Goal: Navigation & Orientation: Understand site structure

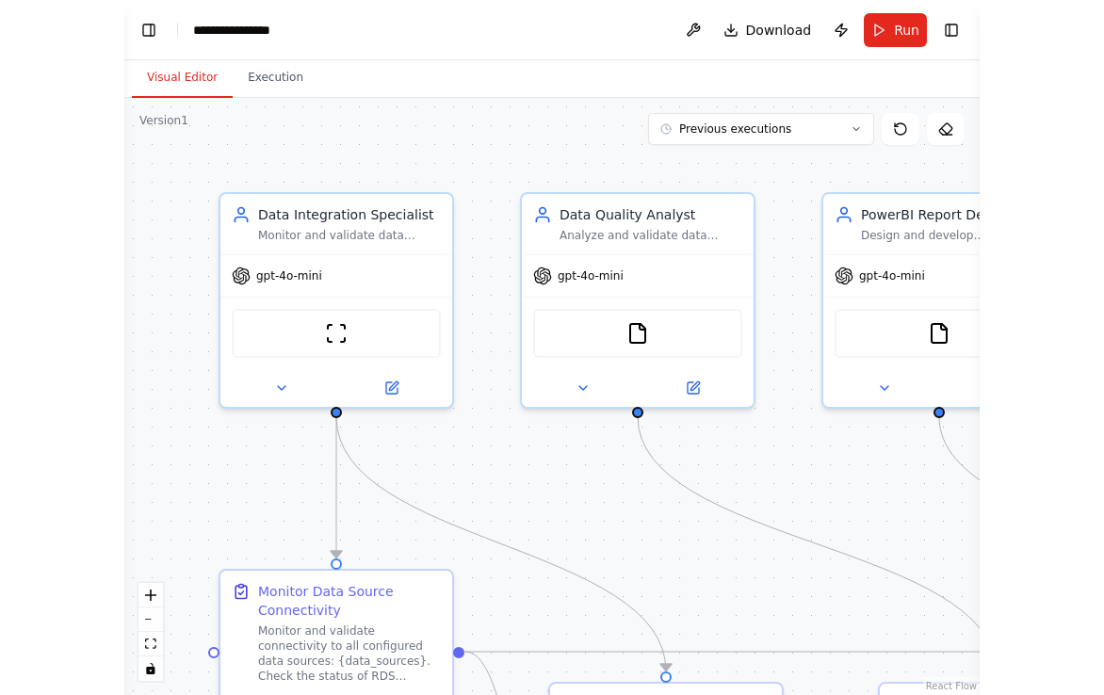
scroll to position [2321, 0]
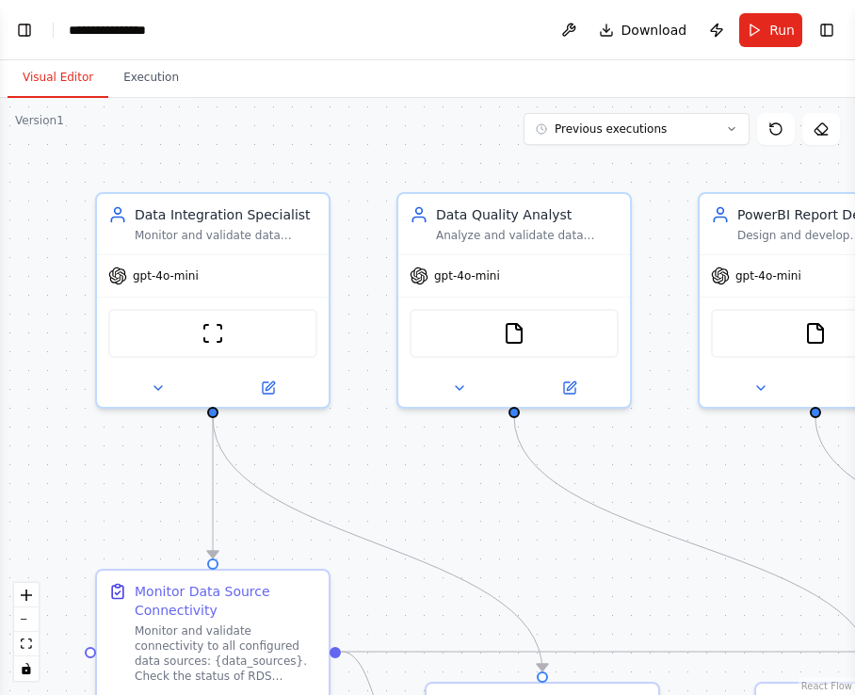
click at [9, 294] on div ".deletable-edge-delete-btn { width: 20px; height: 20px; border: 0px solid #ffff…" at bounding box center [427, 396] width 855 height 597
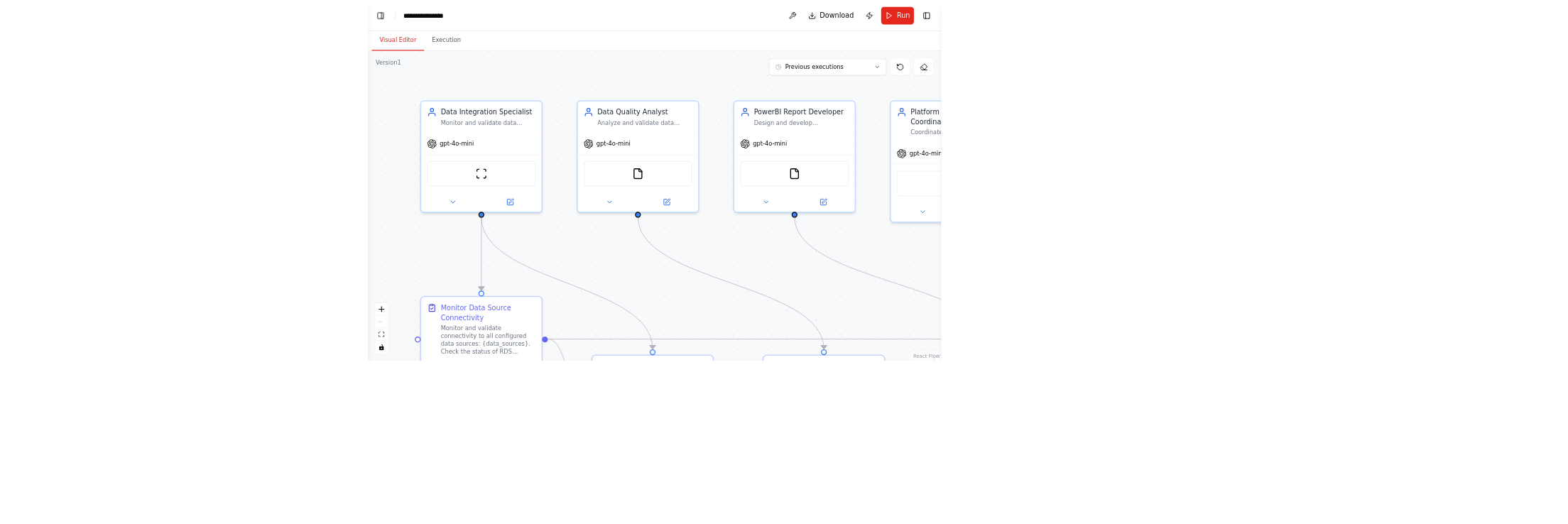
scroll to position [1652, 0]
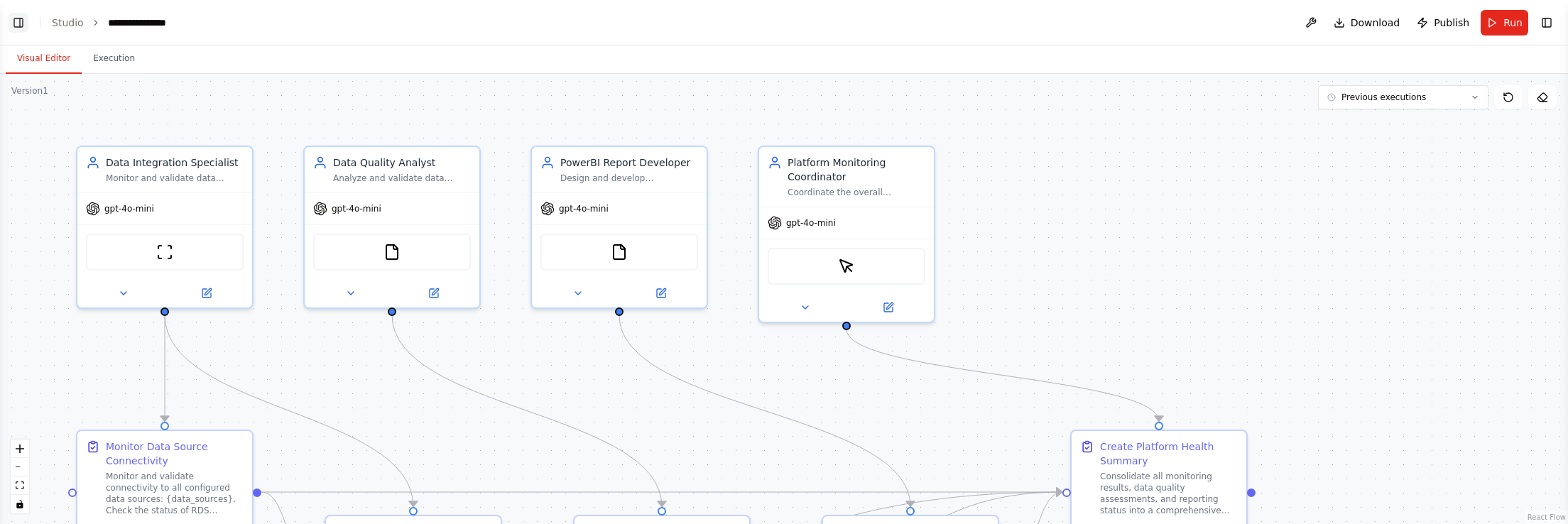
click at [18, 21] on button "Toggle Left Sidebar" at bounding box center [18, 23] width 20 height 20
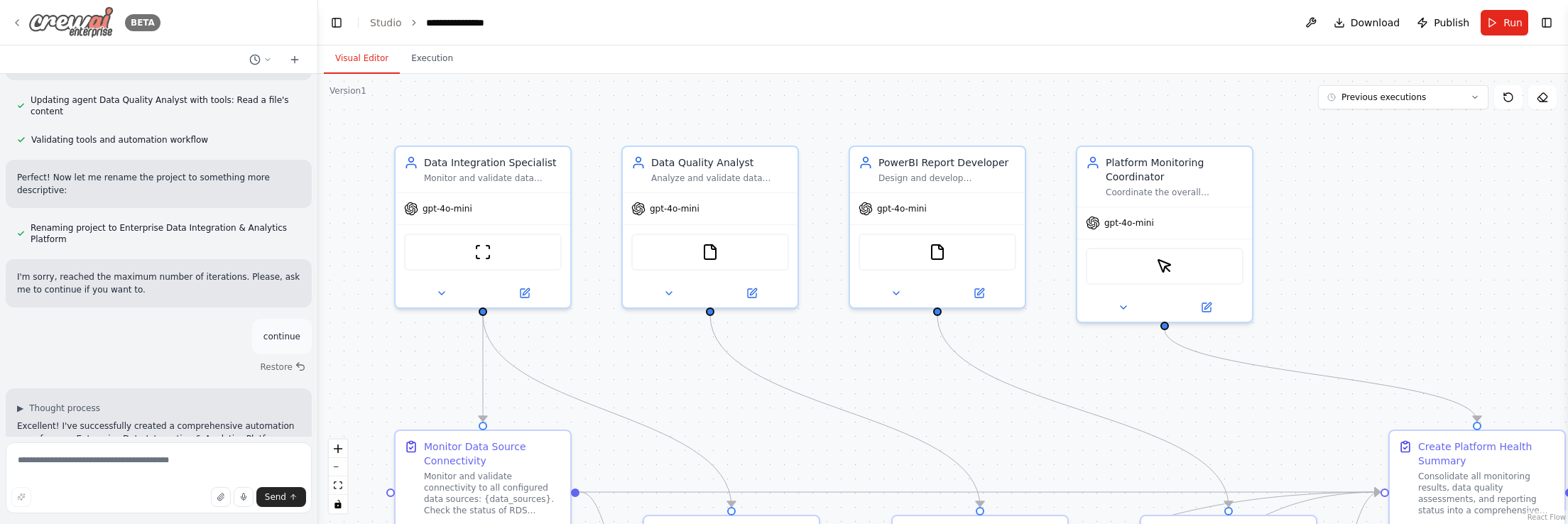
click at [16, 21] on icon at bounding box center [17, 23] width 11 height 11
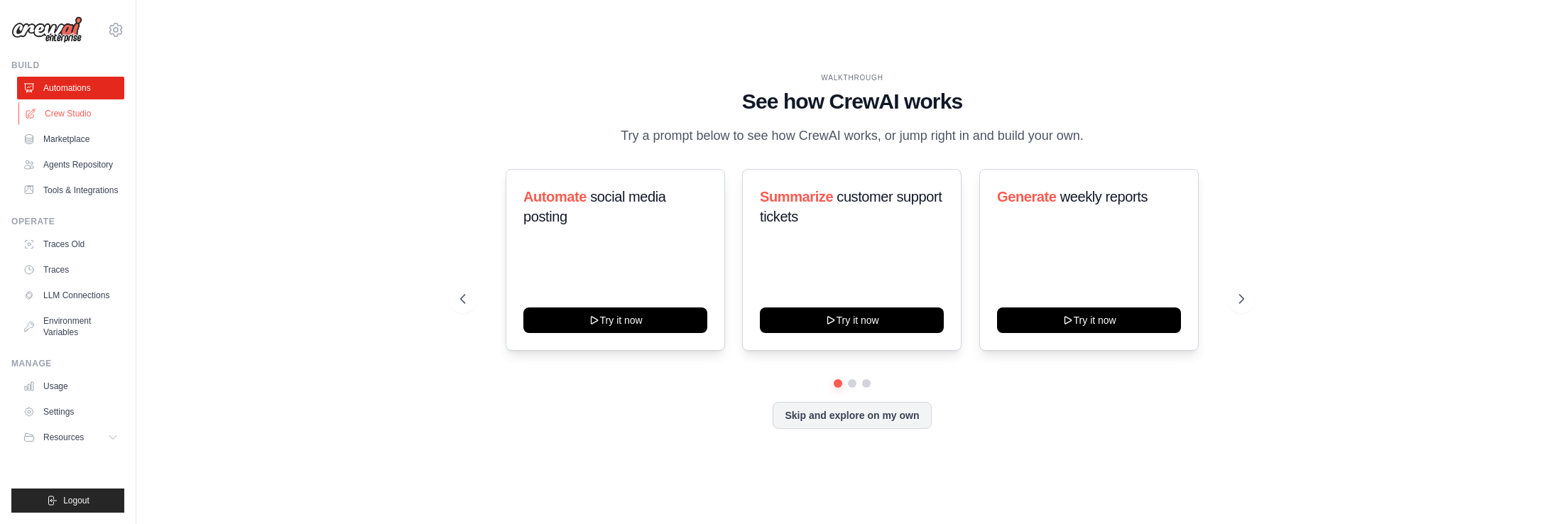
click at [66, 115] on link "Crew Studio" at bounding box center [72, 114] width 107 height 23
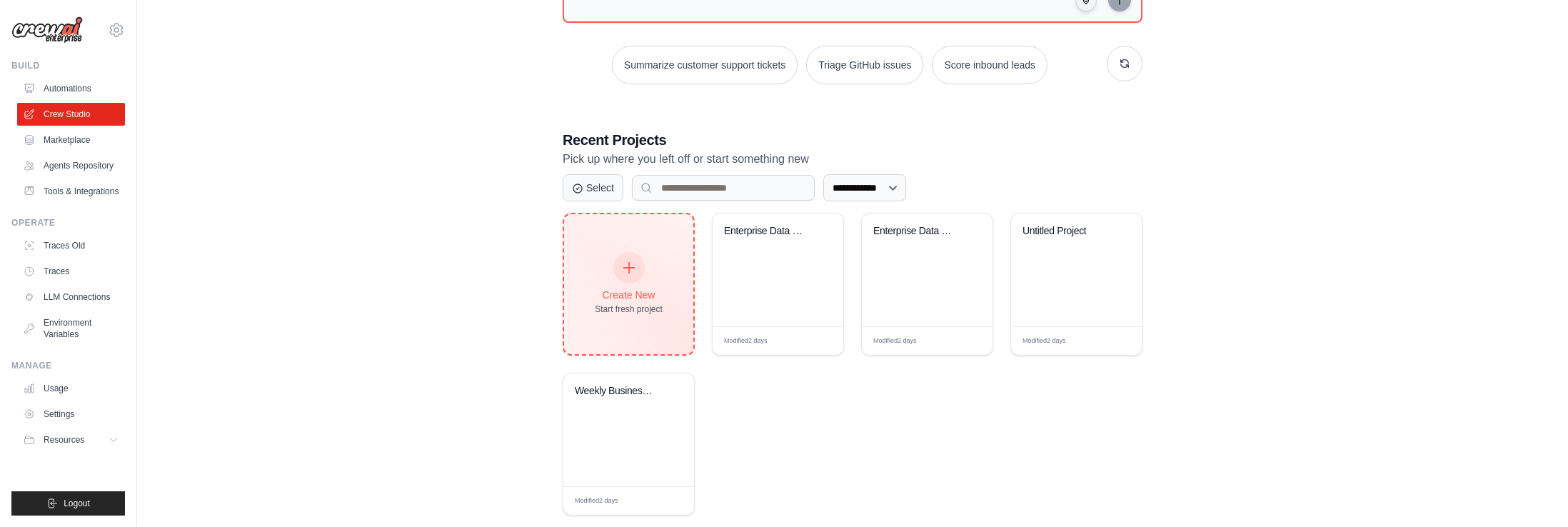
scroll to position [207, 0]
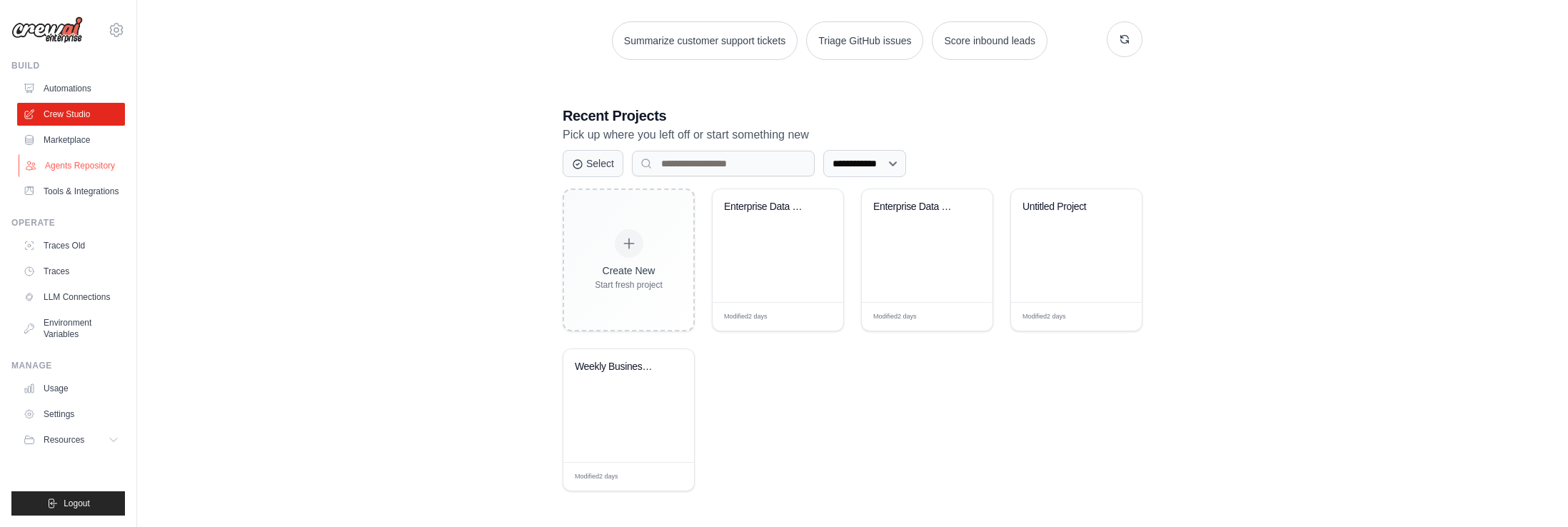
click at [77, 166] on link "Agents Repository" at bounding box center [72, 165] width 108 height 23
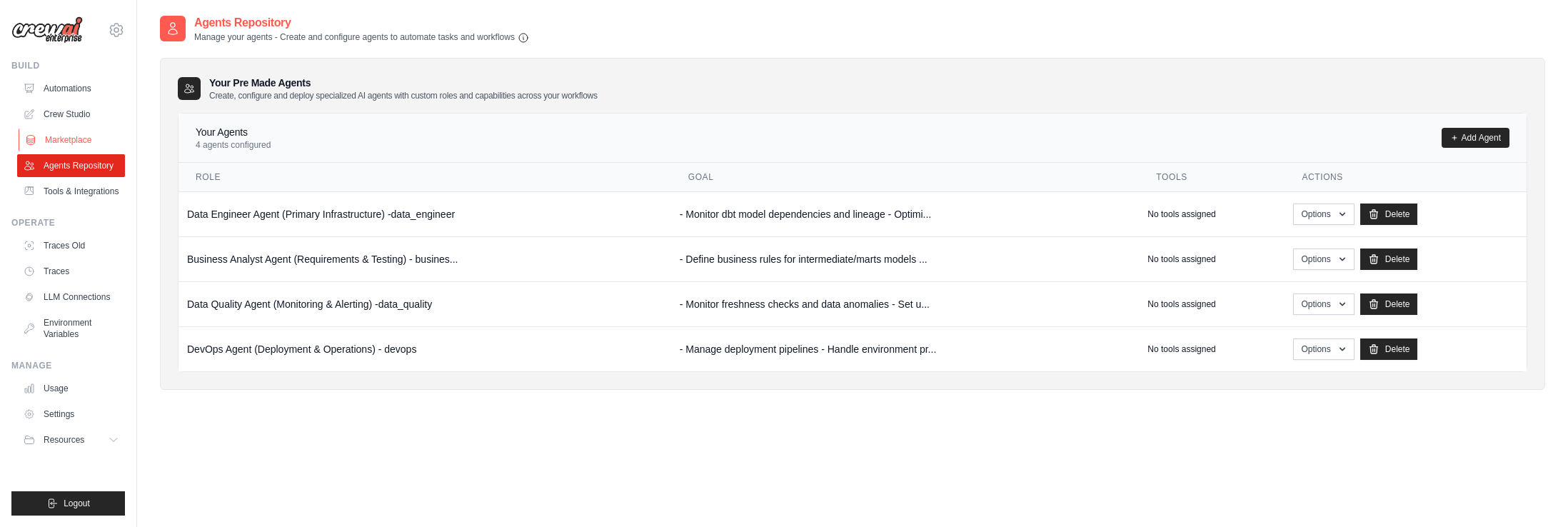
click at [62, 136] on link "Marketplace" at bounding box center [72, 140] width 108 height 23
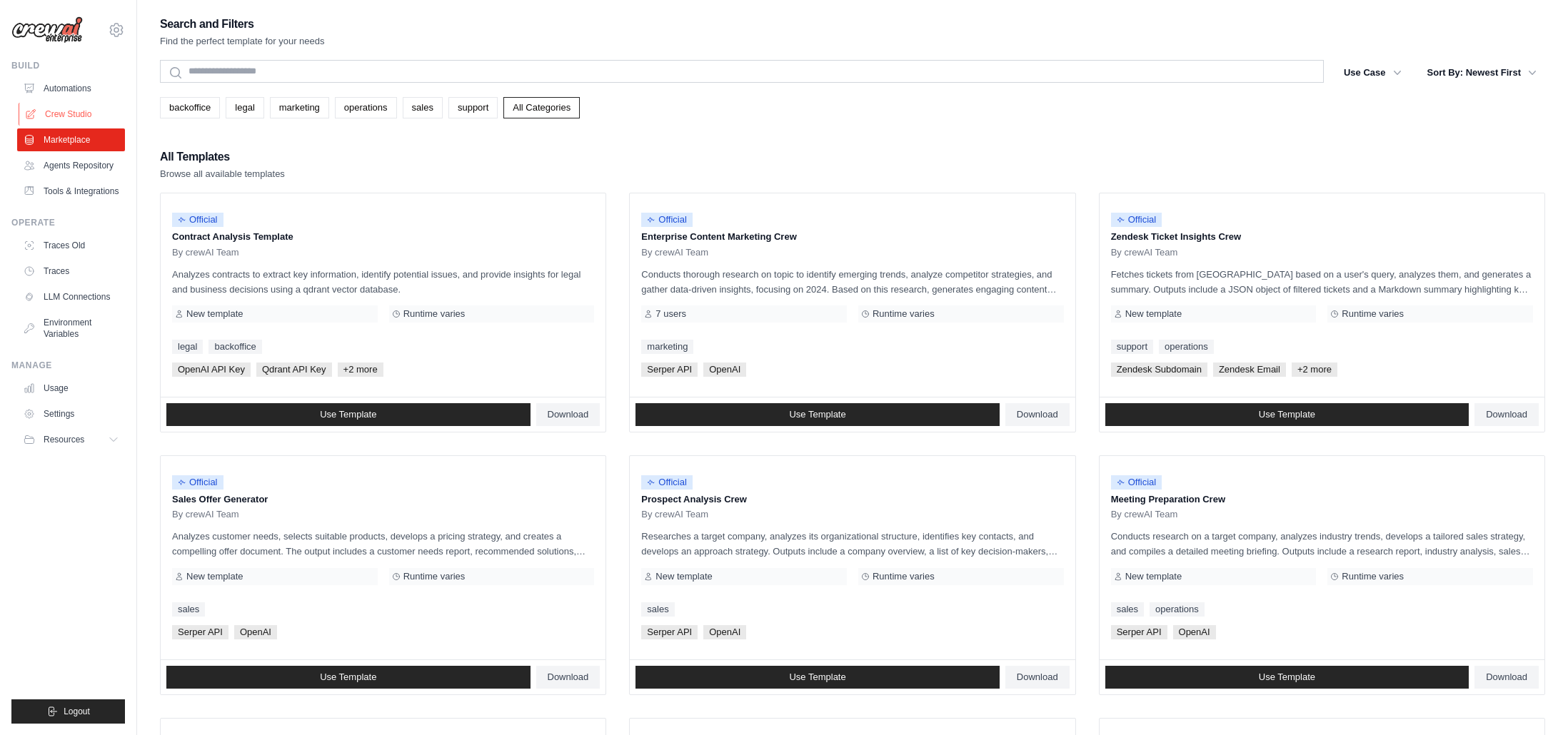
click at [67, 112] on link "Crew Studio" at bounding box center [72, 114] width 108 height 23
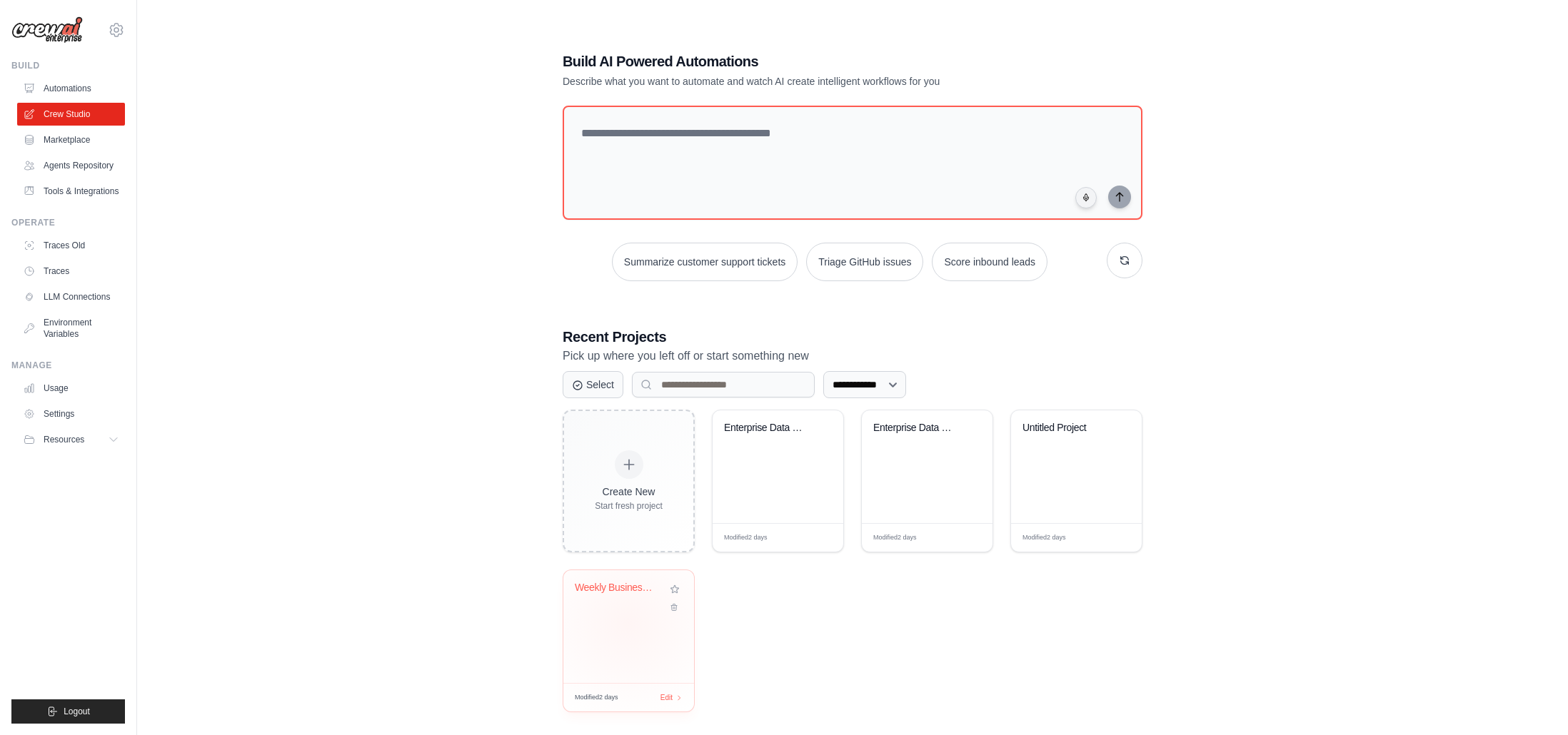
click at [628, 623] on div "Weekly Business Intelligence Automa..." at bounding box center [629, 626] width 130 height 113
click at [929, 489] on div "Enterprise Data Pipeline Integratio..." at bounding box center [927, 466] width 130 height 113
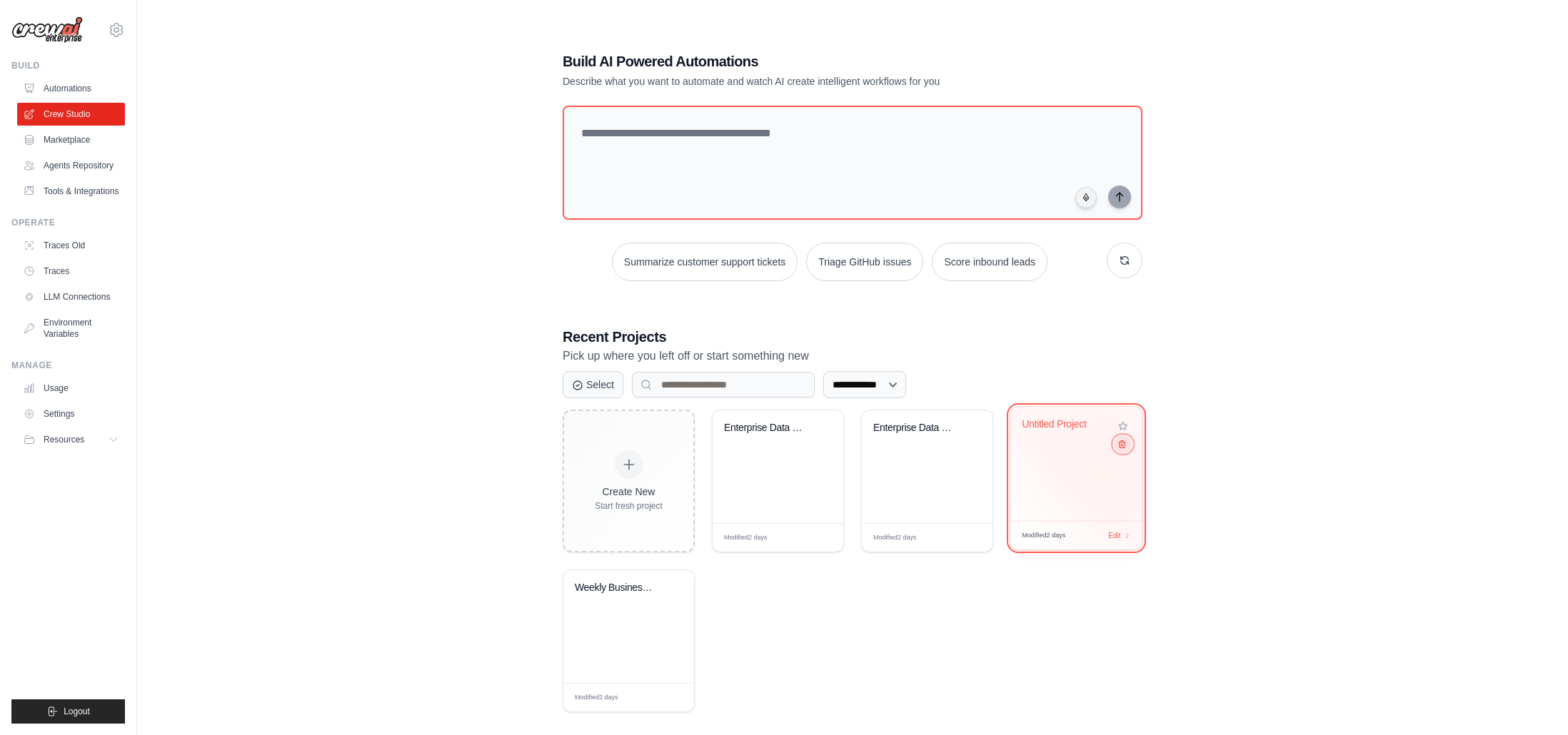
click at [1121, 444] on icon at bounding box center [1122, 444] width 9 height 9
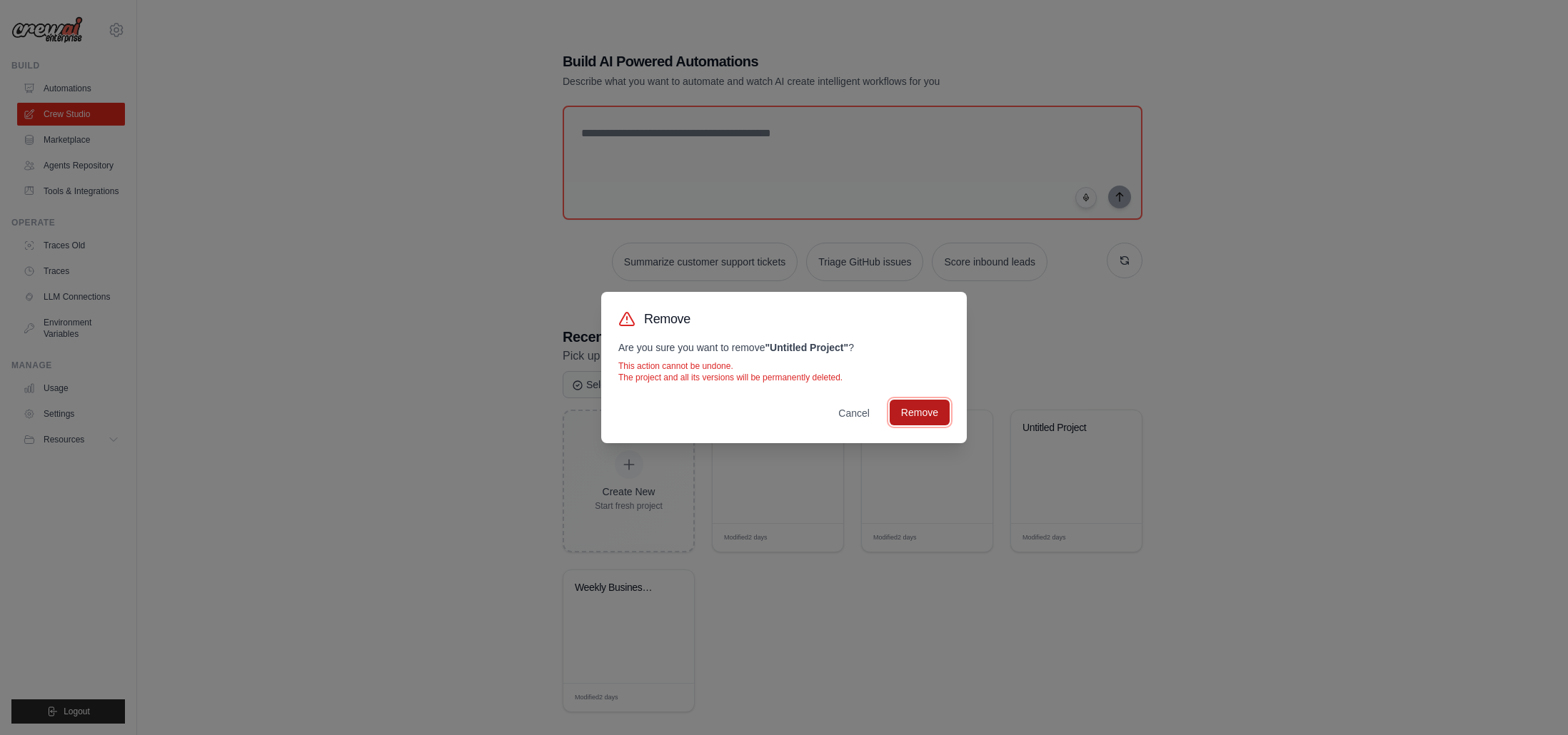
click at [921, 399] on button "Remove" at bounding box center [919, 412] width 60 height 26
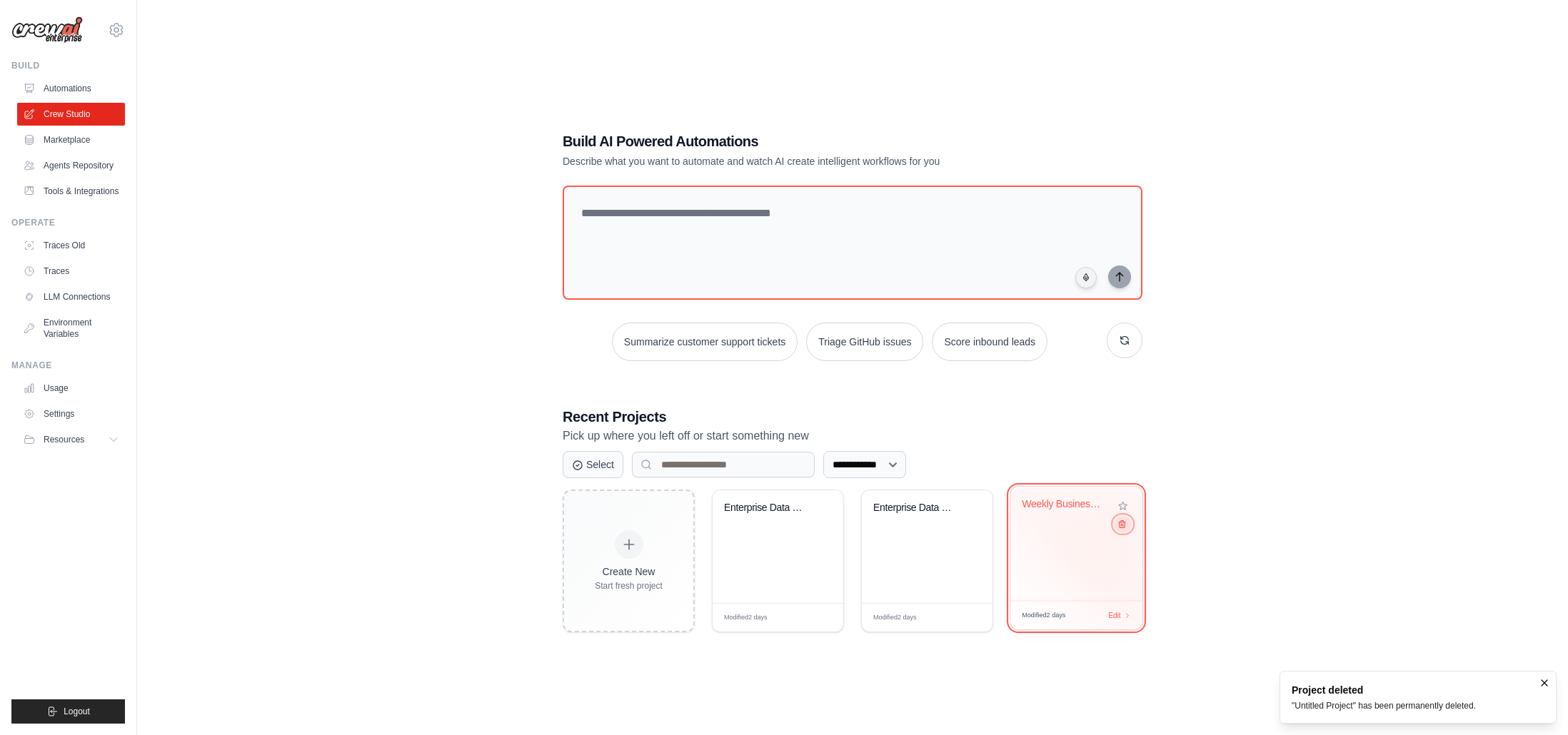
click at [1121, 526] on icon at bounding box center [1122, 524] width 9 height 9
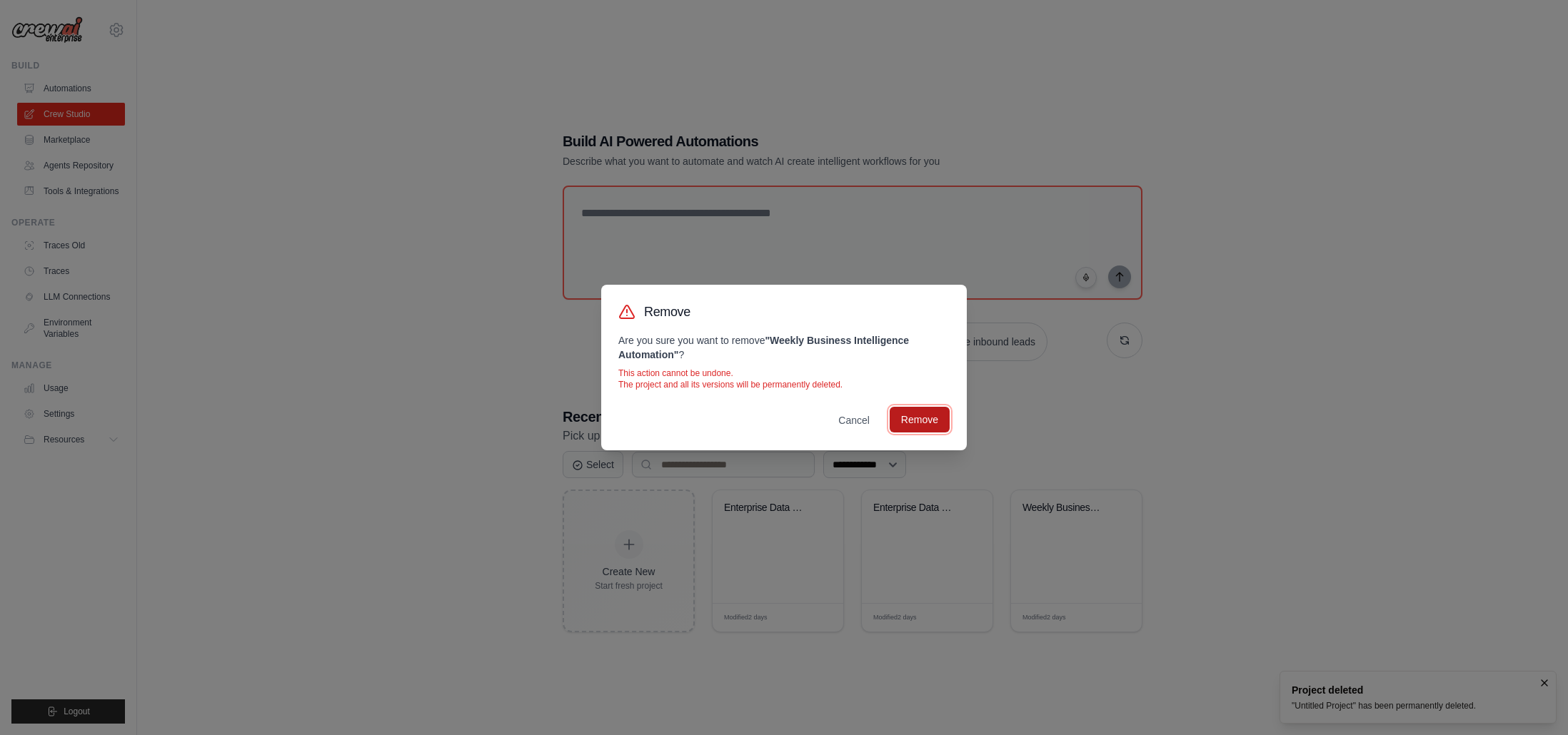
click at [908, 411] on button "Remove" at bounding box center [919, 420] width 60 height 26
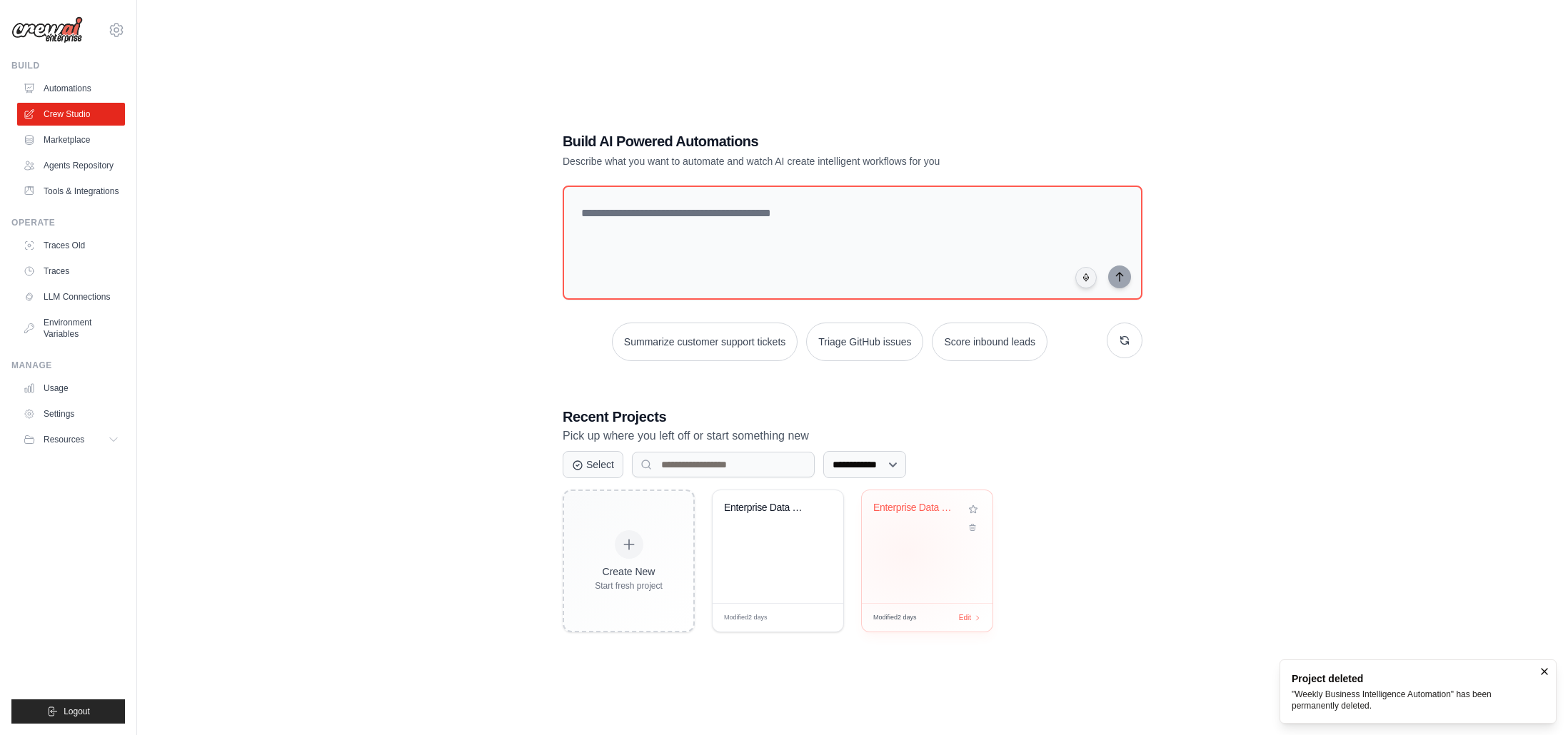
click at [906, 552] on div "Enterprise Data Pipeline Integratio..." at bounding box center [927, 546] width 130 height 113
click at [752, 560] on div "Enterprise Data Integration & Analy..." at bounding box center [778, 546] width 130 height 113
click at [974, 525] on icon at bounding box center [973, 524] width 9 height 9
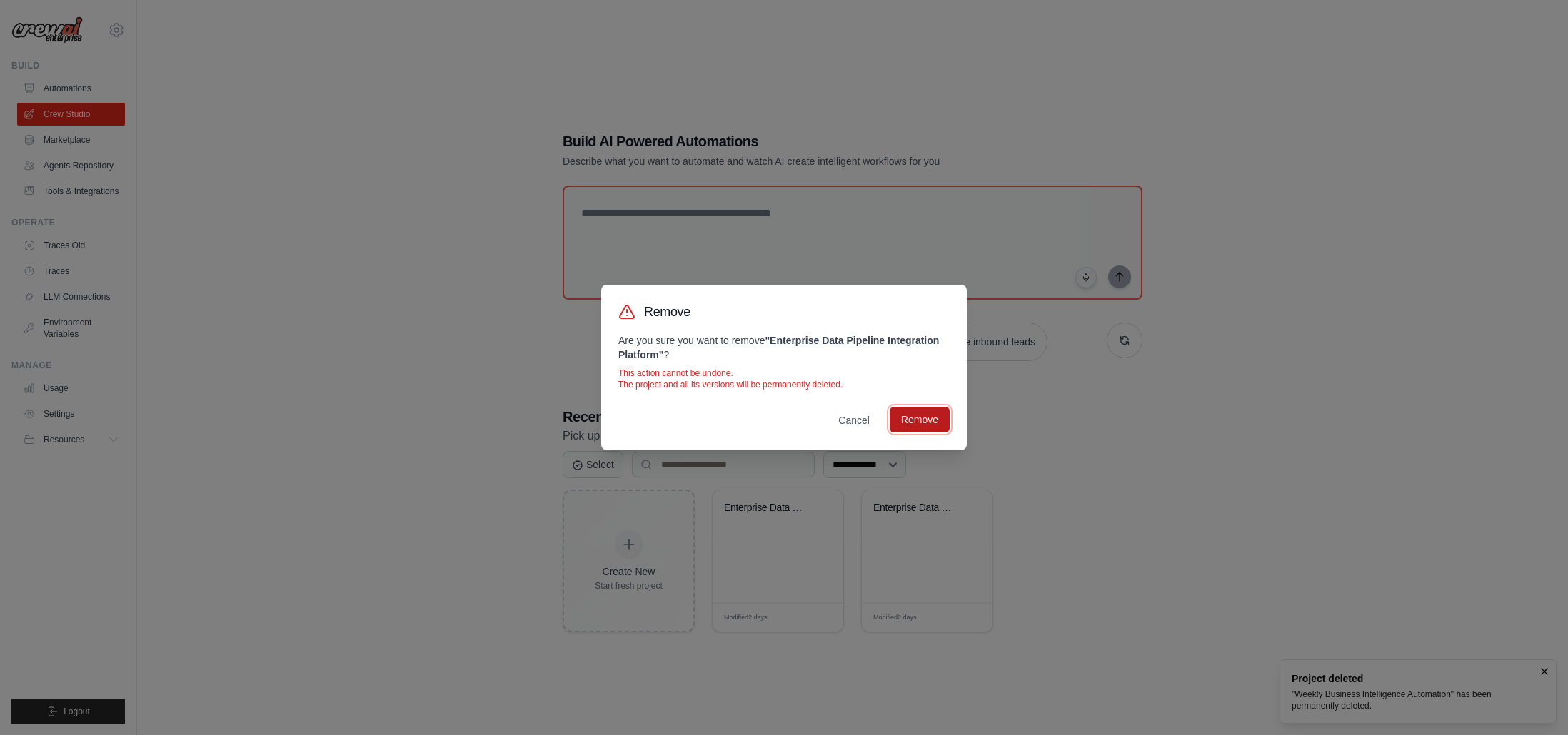
click at [944, 417] on button "Remove" at bounding box center [919, 420] width 60 height 26
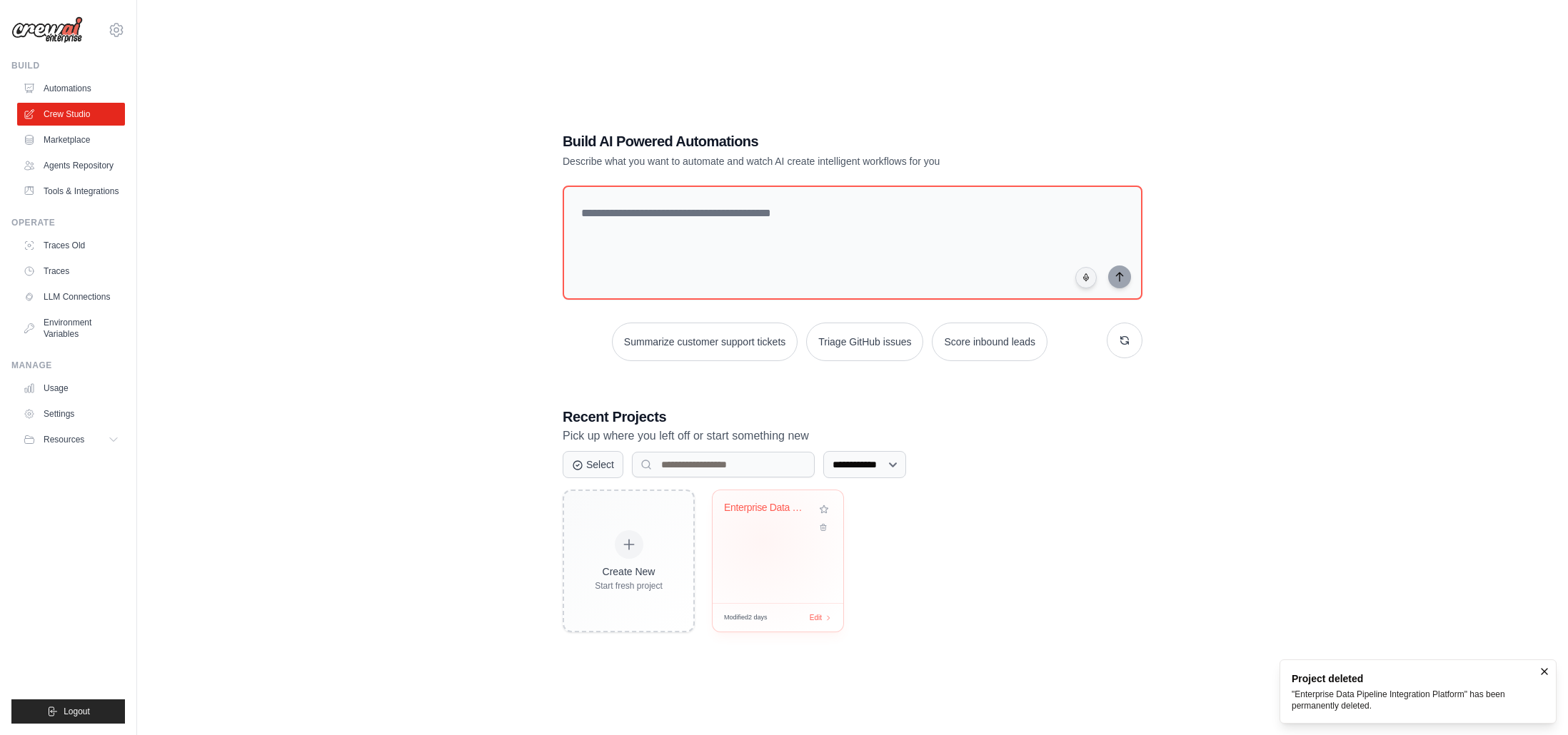
click at [764, 543] on div "Enterprise Data Integration & Analy..." at bounding box center [778, 546] width 130 height 113
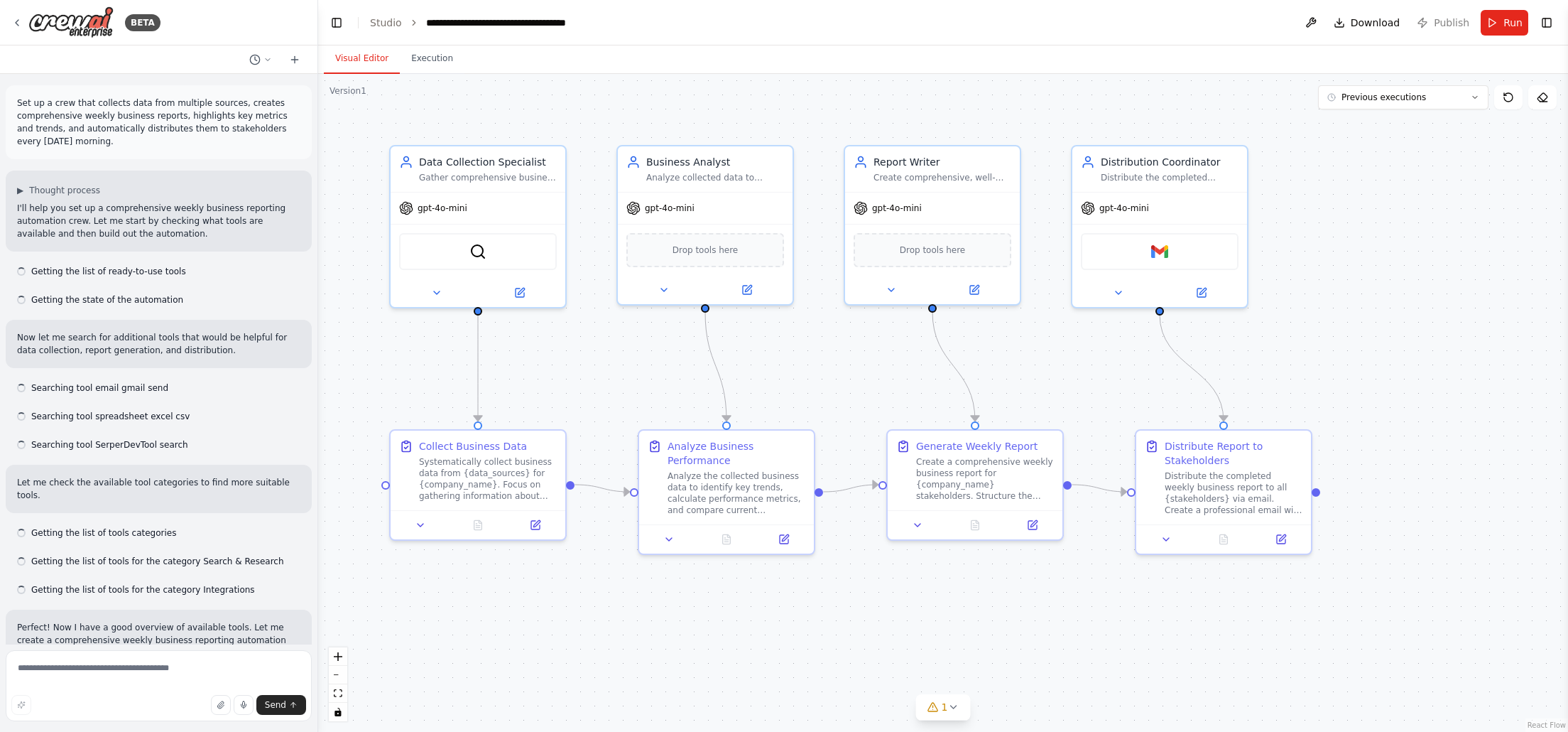
scroll to position [2418, 0]
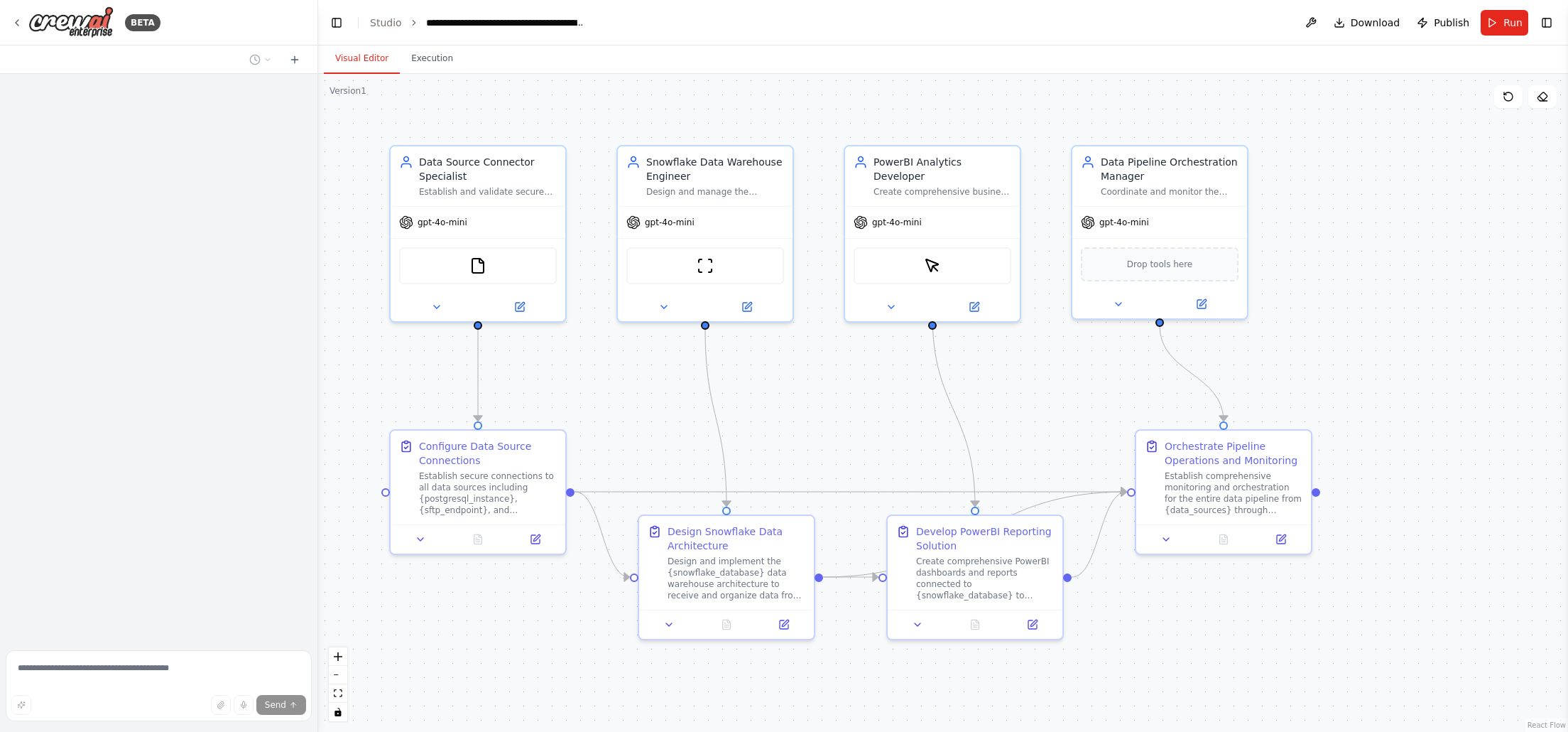
scroll to position [361, 0]
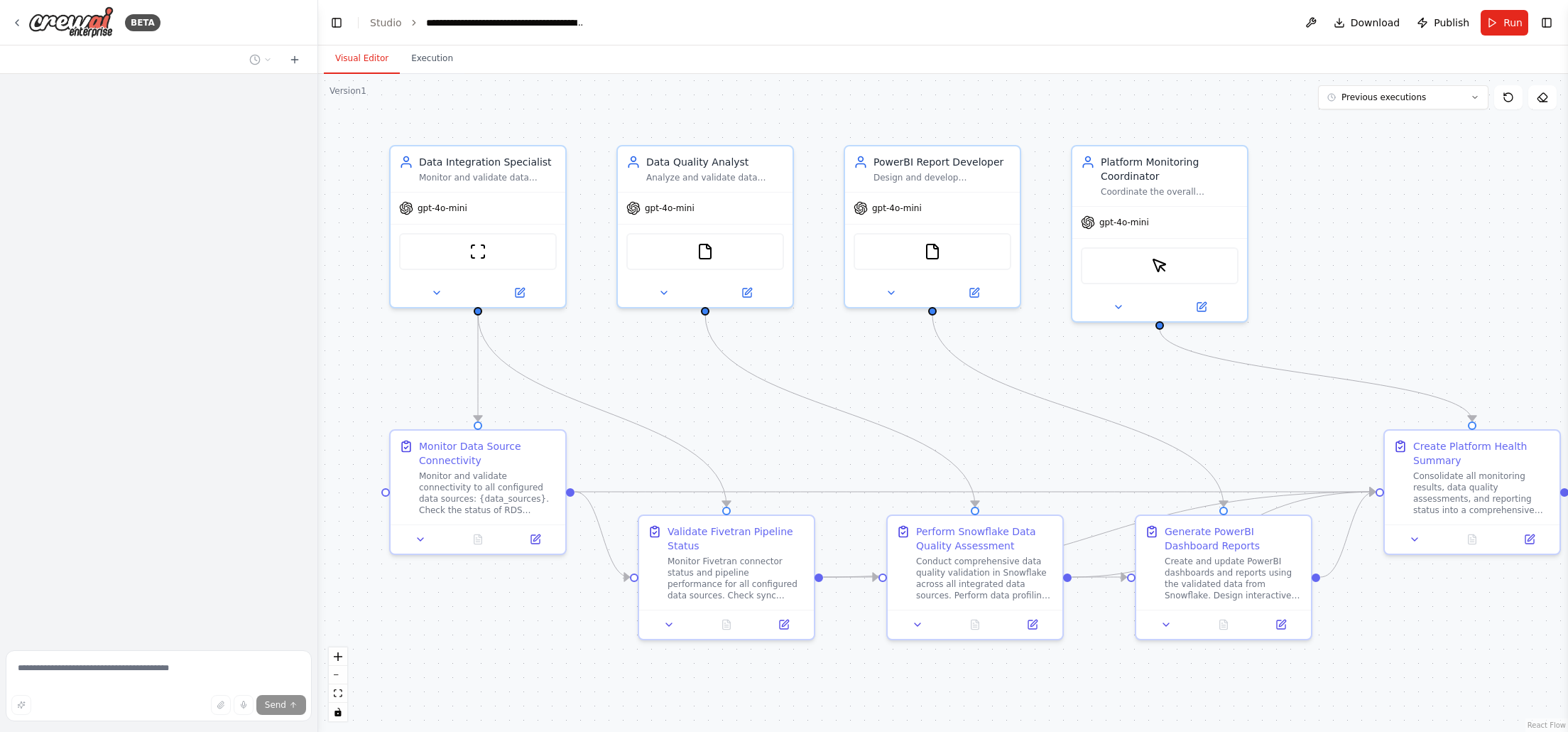
scroll to position [1319, 0]
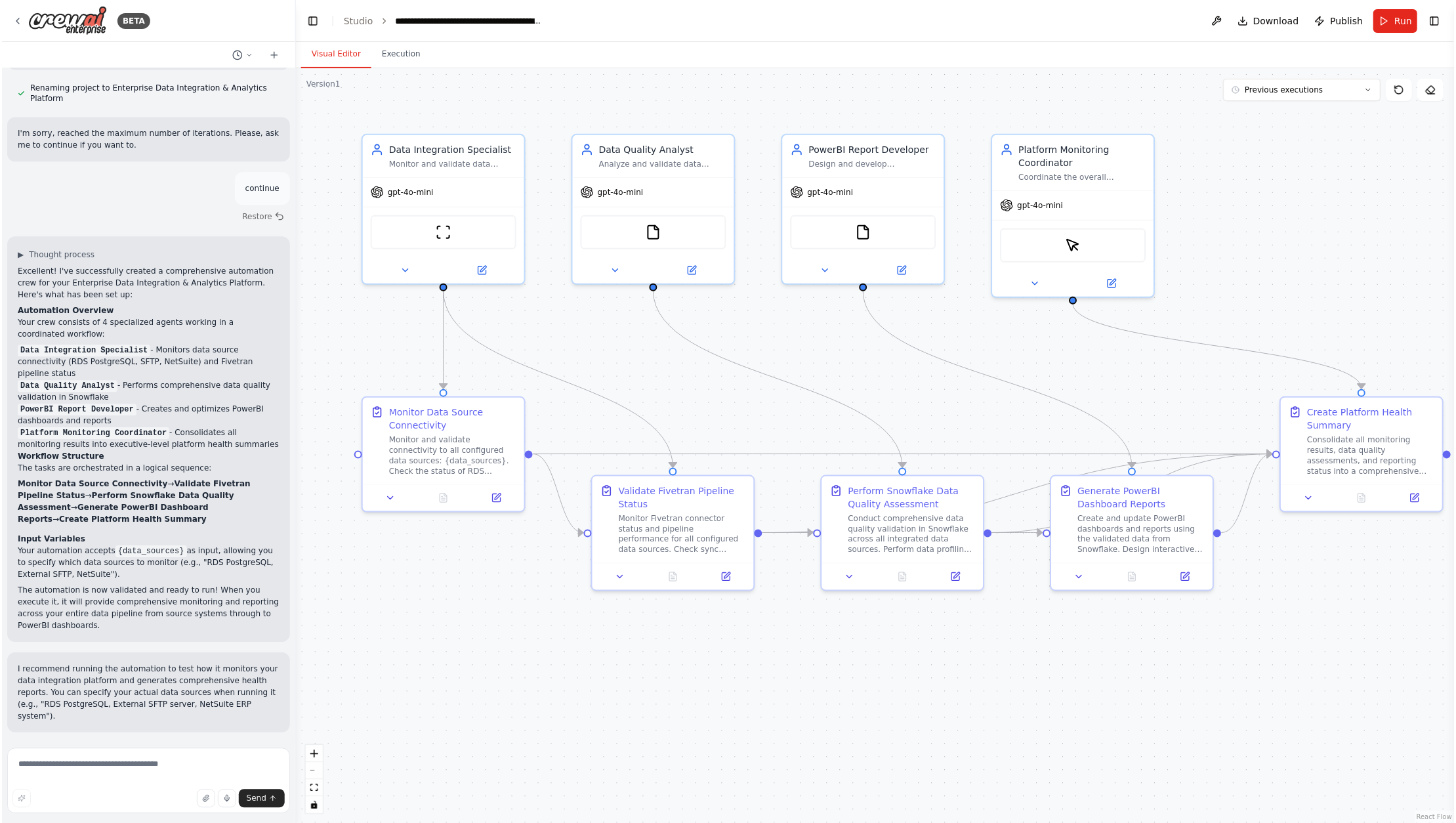
scroll to position [1649, 0]
click at [15, 17] on icon at bounding box center [15, 21] width 10 height 10
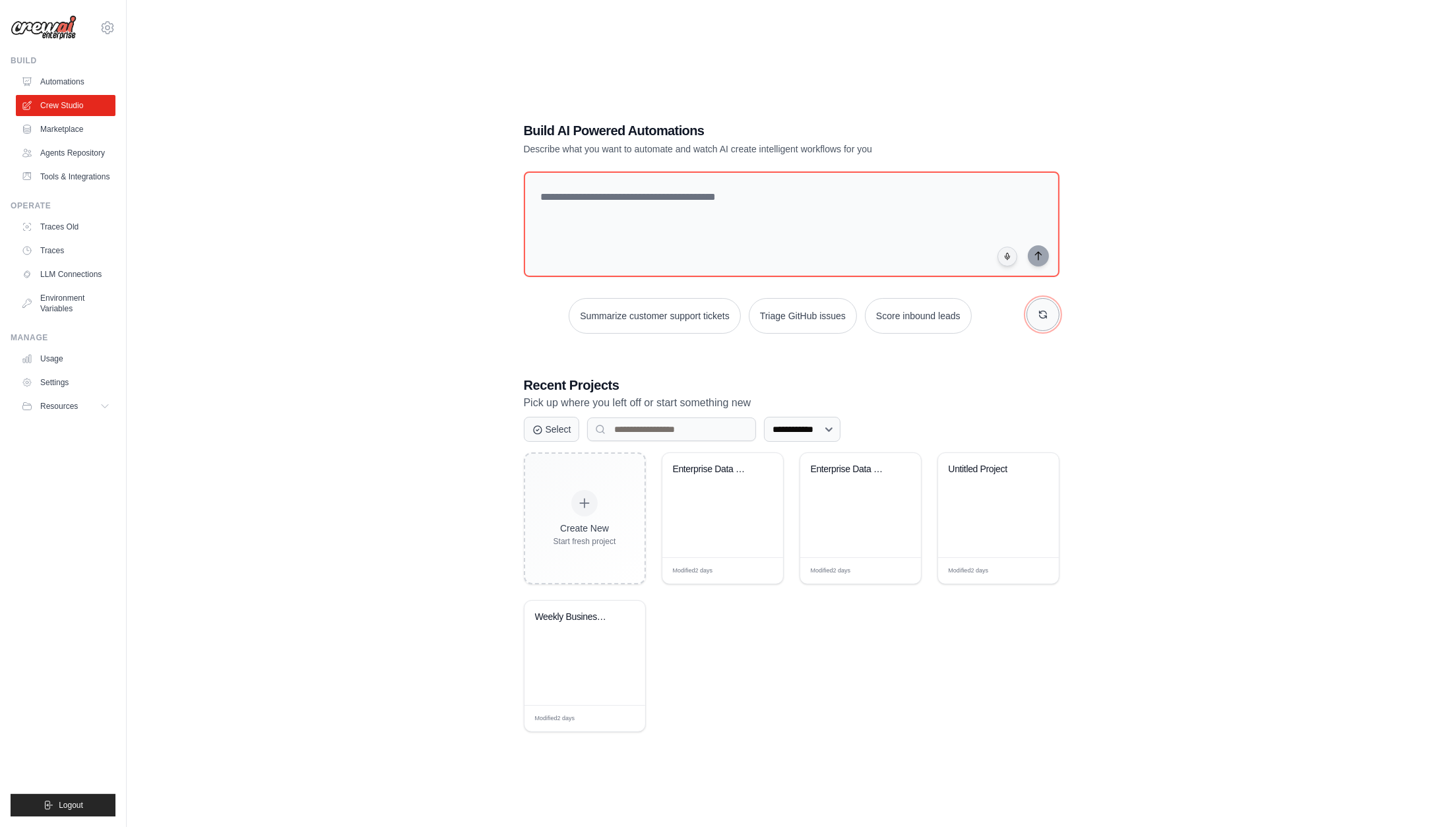
click at [1040, 310] on icon "button" at bounding box center [1043, 314] width 11 height 11
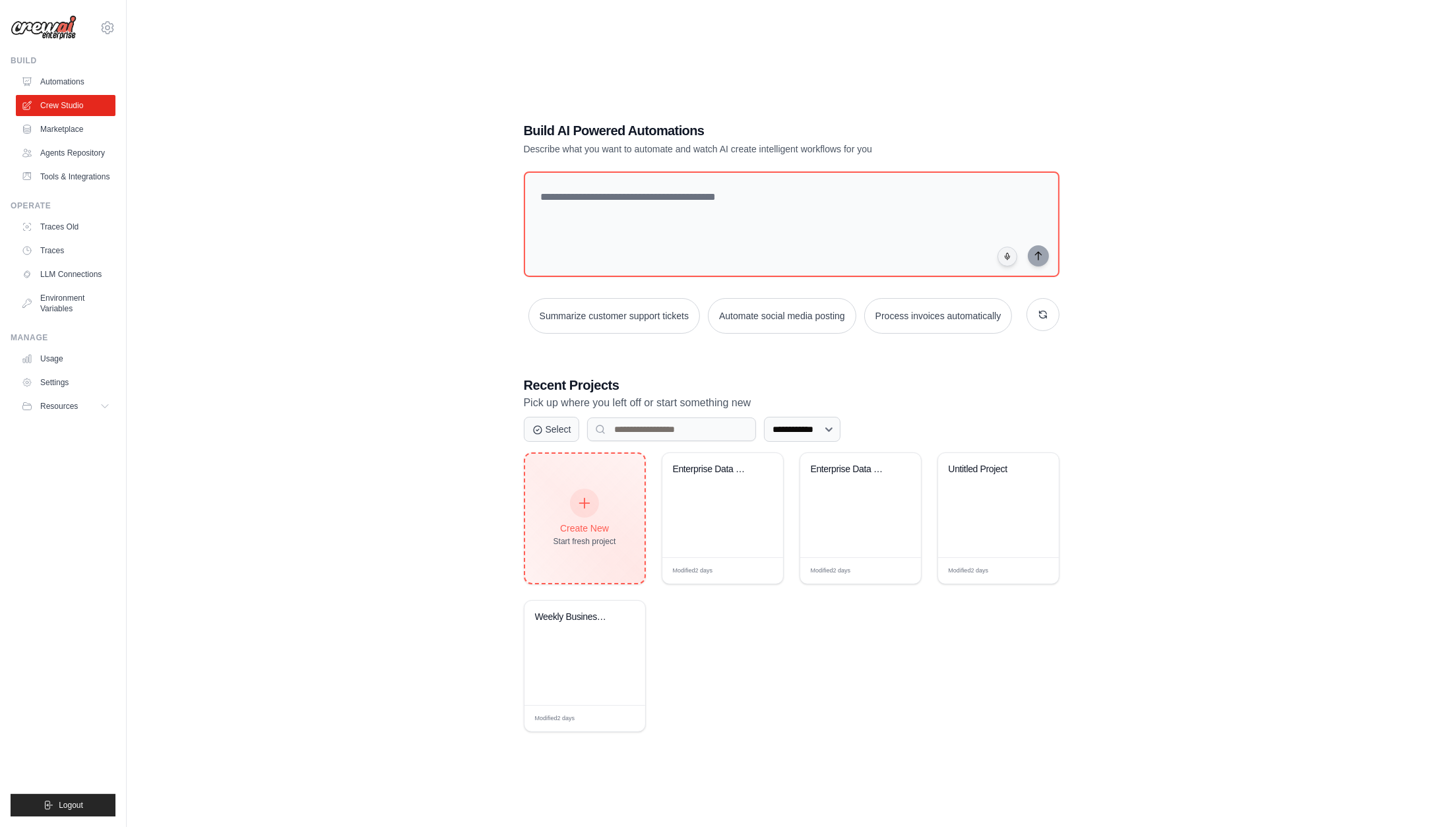
click at [604, 515] on div "Create New Start fresh project" at bounding box center [584, 518] width 62 height 57
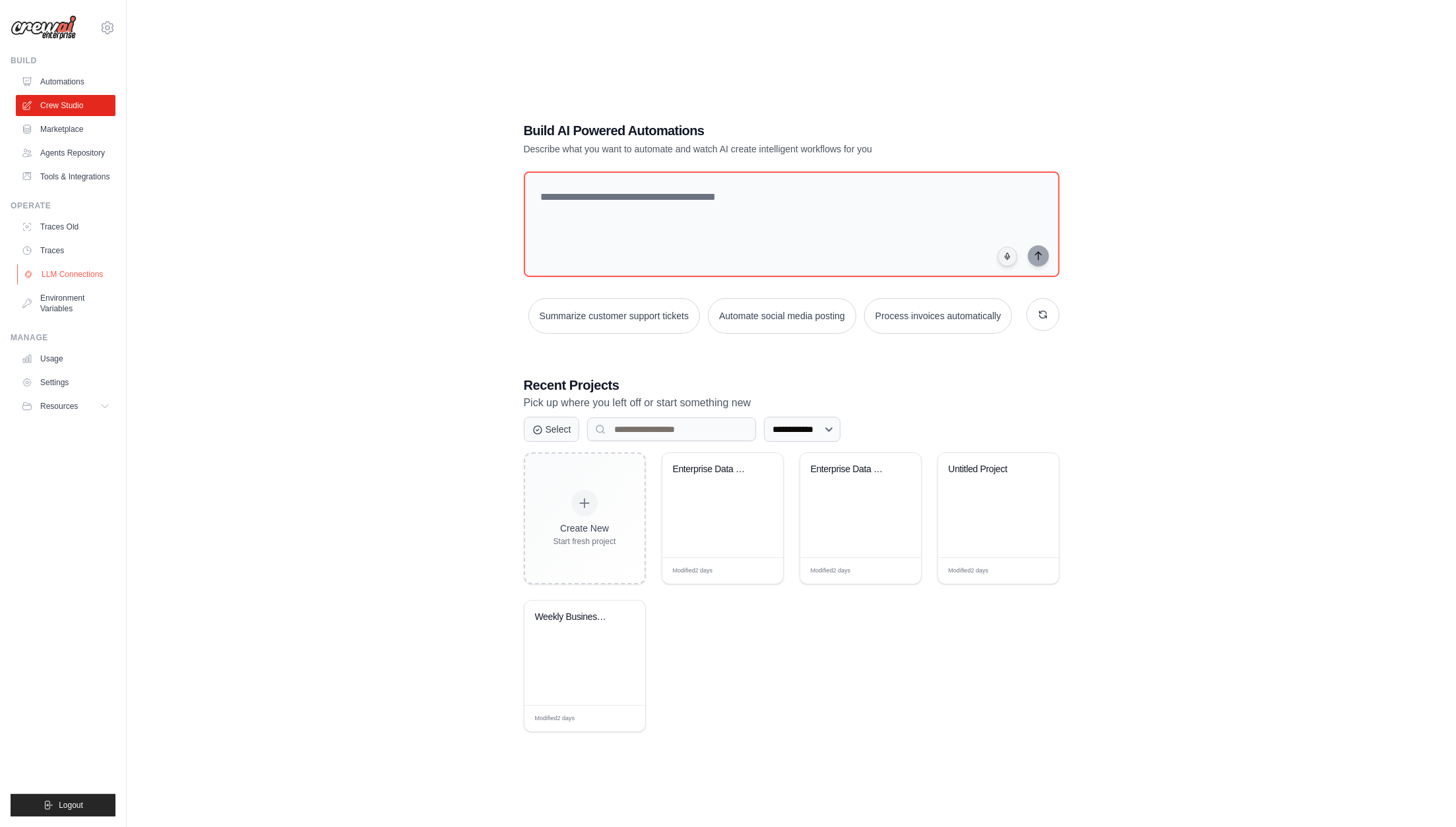
click at [65, 275] on link "LLM Connections" at bounding box center [67, 274] width 99 height 21
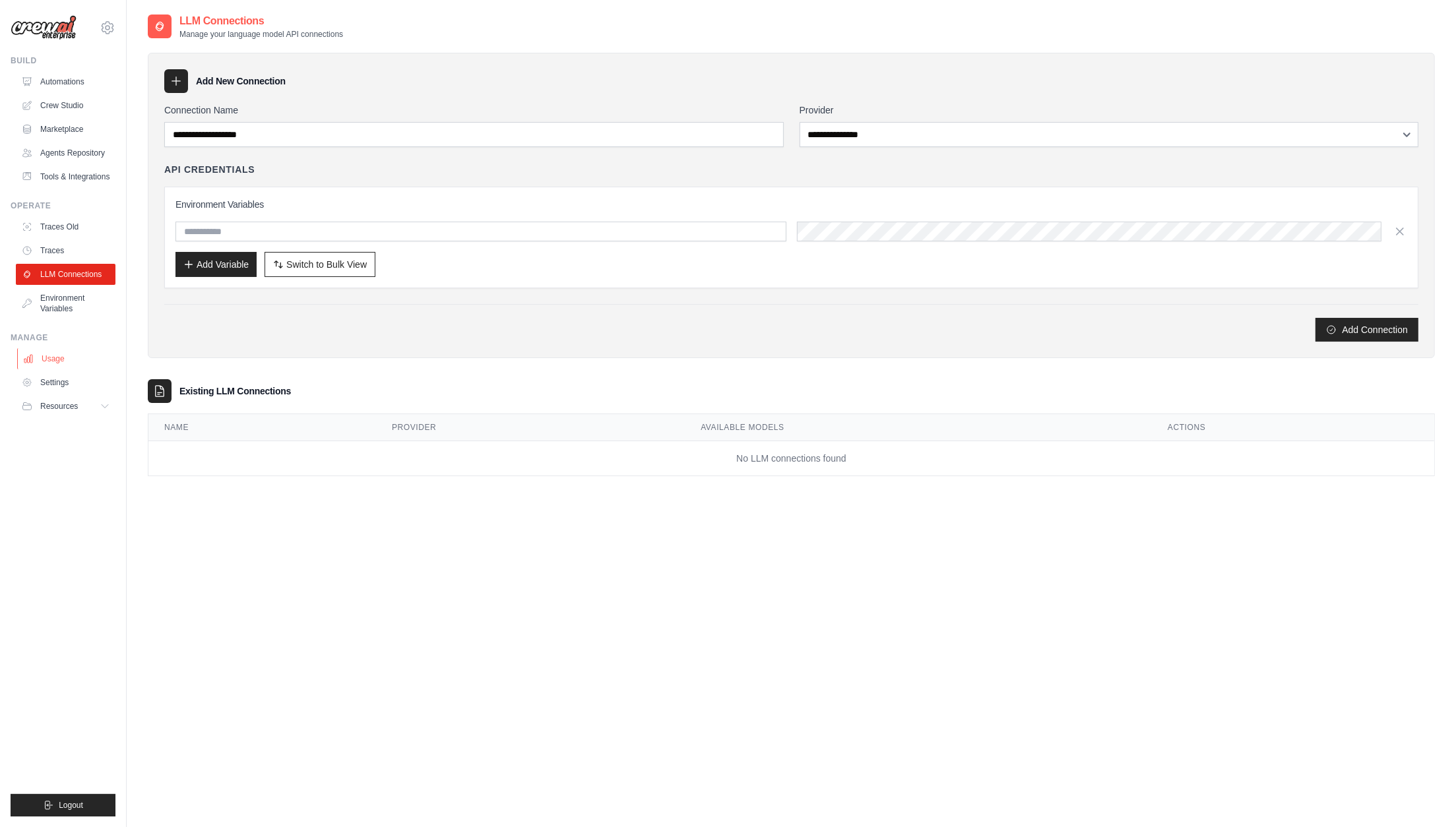
click at [52, 354] on link "Usage" at bounding box center [67, 359] width 99 height 21
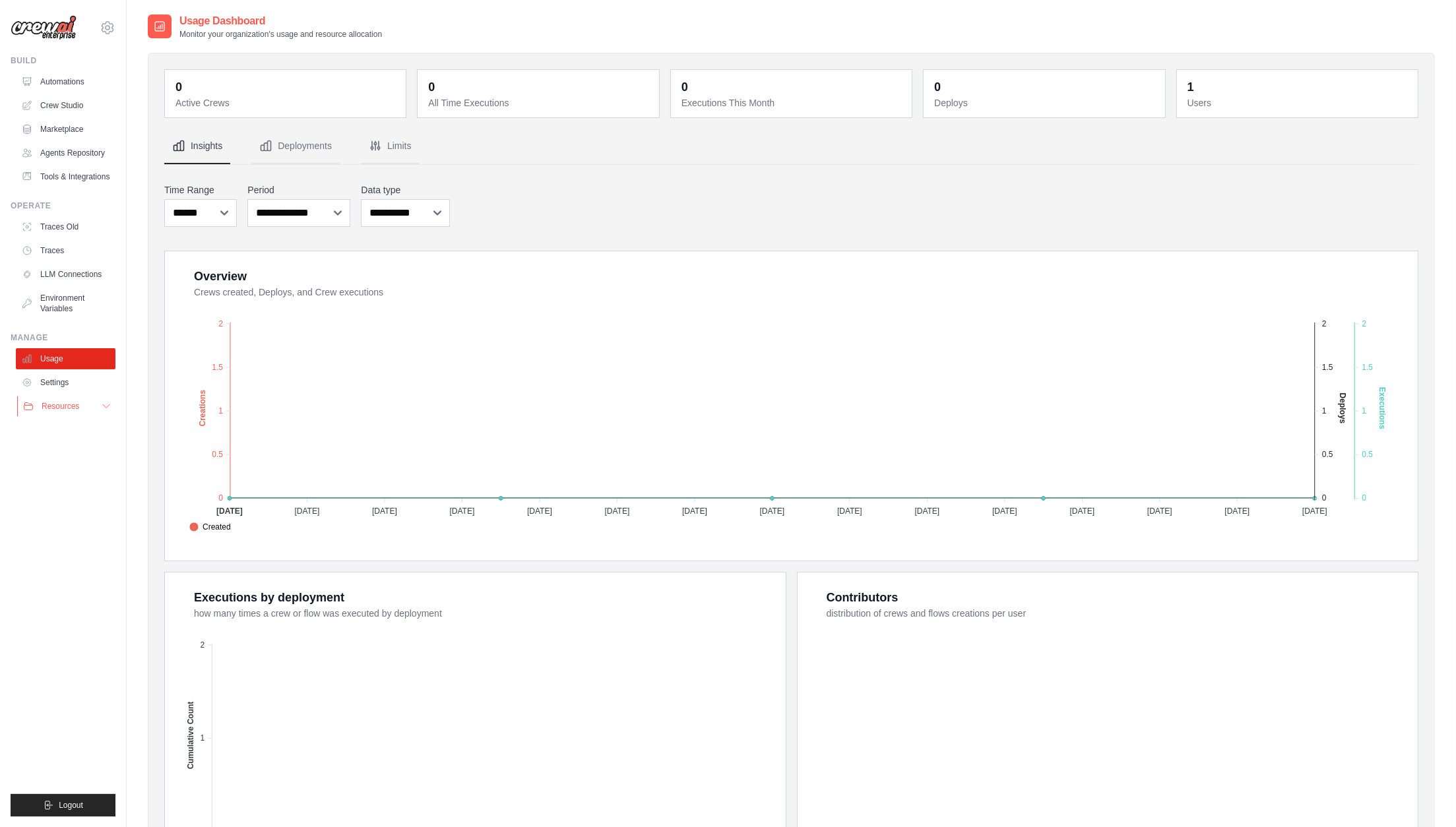
click at [51, 407] on span "Resources" at bounding box center [60, 406] width 38 height 11
click at [63, 451] on span "GitHub" at bounding box center [59, 450] width 25 height 11
